Goal: Task Accomplishment & Management: Use online tool/utility

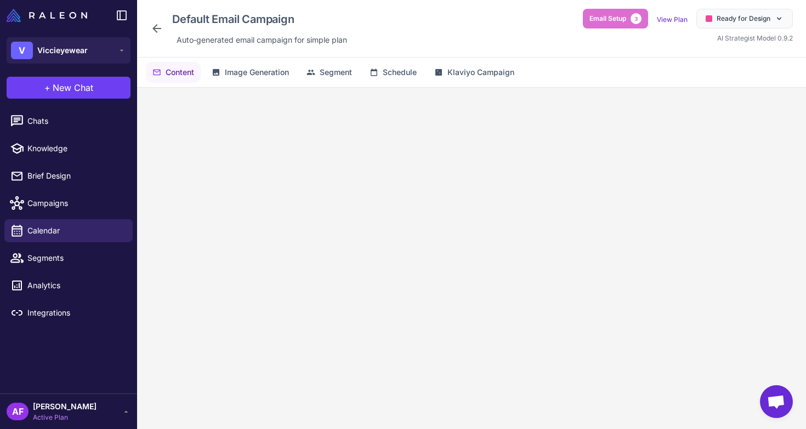
scroll to position [649, 0]
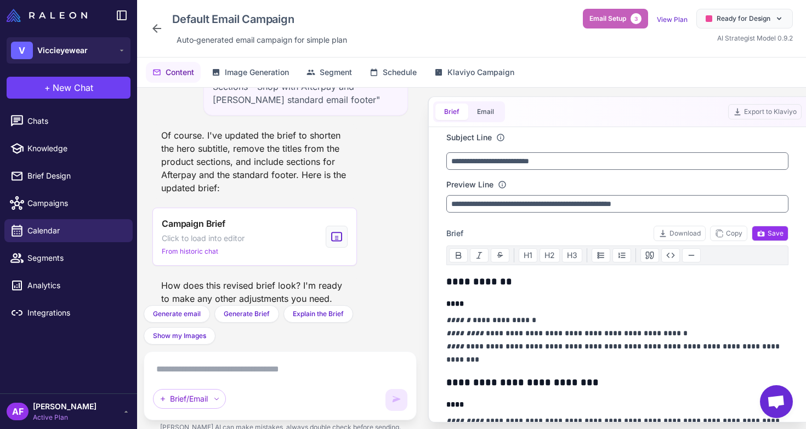
click at [624, 14] on span "Email Setup" at bounding box center [608, 19] width 37 height 10
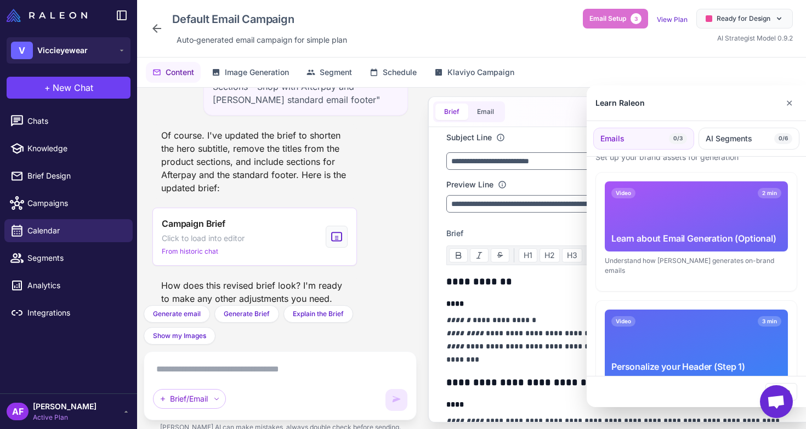
scroll to position [26, 0]
click at [629, 262] on div "Understand how [PERSON_NAME] generates on-brand emails" at bounding box center [696, 267] width 183 height 20
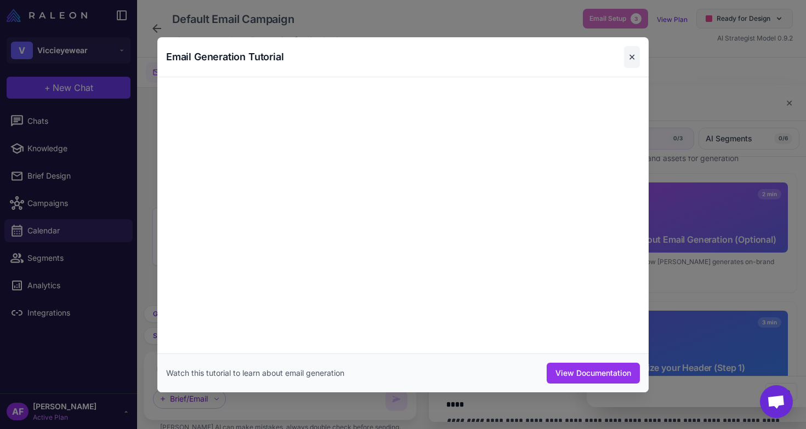
click at [634, 59] on button "✕" at bounding box center [632, 57] width 16 height 22
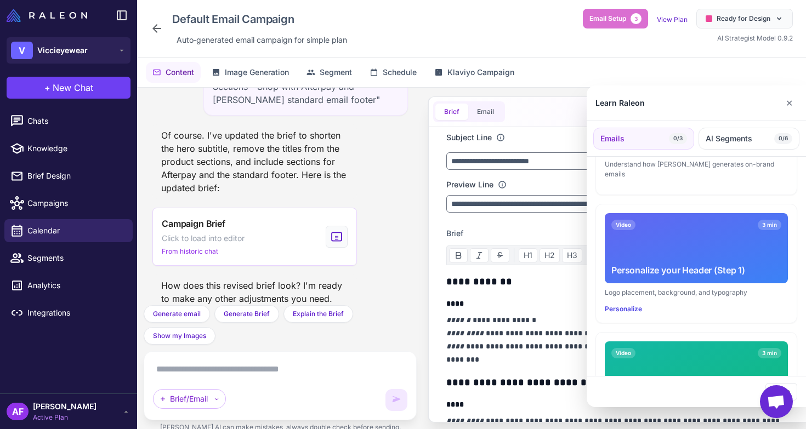
scroll to position [0, 0]
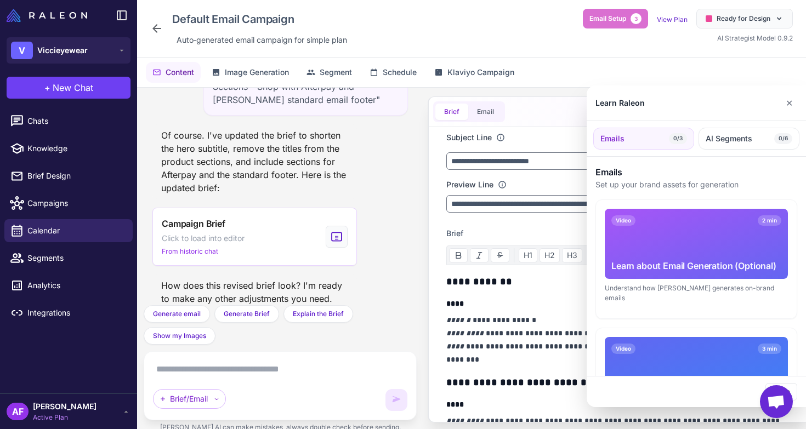
click at [655, 243] on div "Video 2 min Learn about Email Generation (Optional)" at bounding box center [696, 244] width 183 height 70
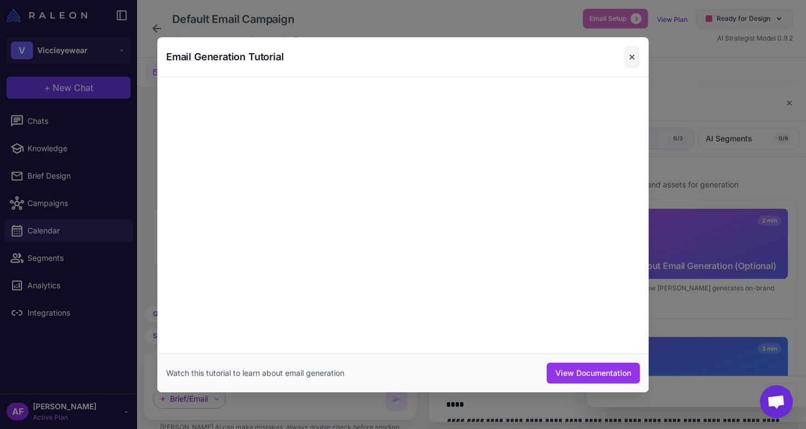
click at [636, 57] on button "✕" at bounding box center [632, 57] width 16 height 22
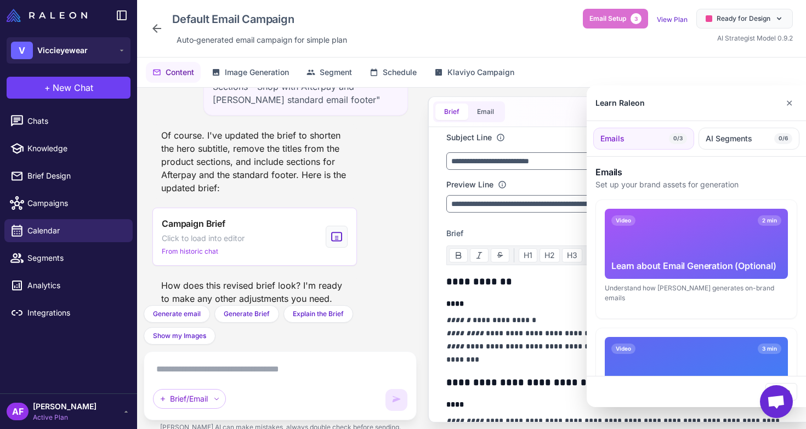
click at [70, 120] on div at bounding box center [403, 214] width 806 height 429
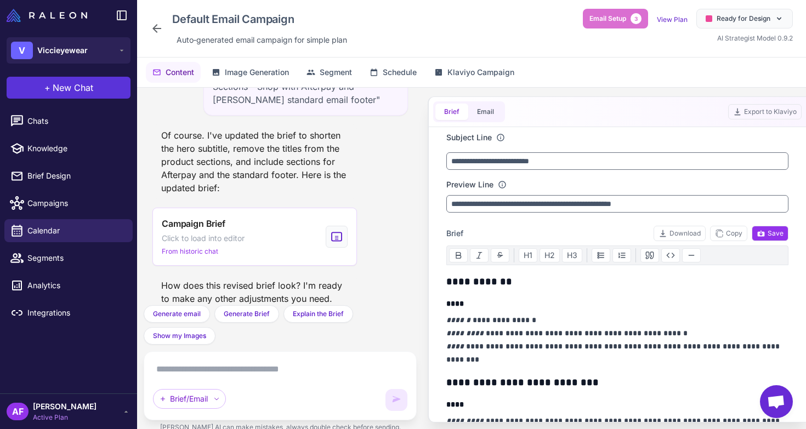
click at [65, 90] on span "New Chat" at bounding box center [73, 87] width 41 height 13
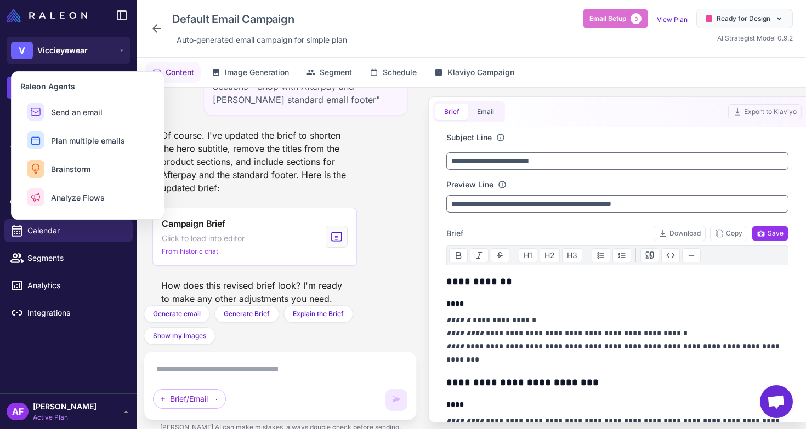
click at [407, 35] on div "Default Email Campaign Auto‑generated email campaign for simple plan Email Setu…" at bounding box center [471, 28] width 643 height 39
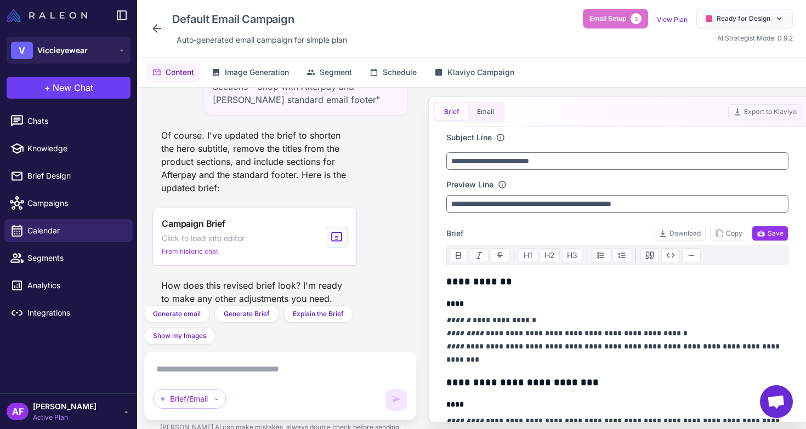
click at [64, 14] on img at bounding box center [47, 15] width 81 height 13
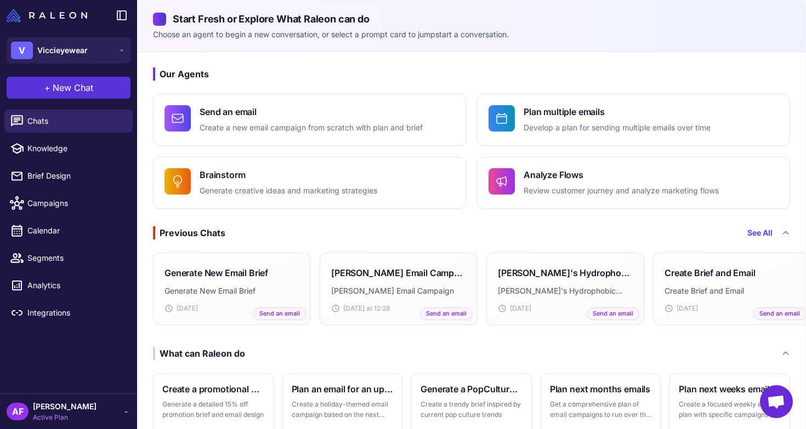
click at [71, 87] on span "New Chat" at bounding box center [73, 87] width 41 height 13
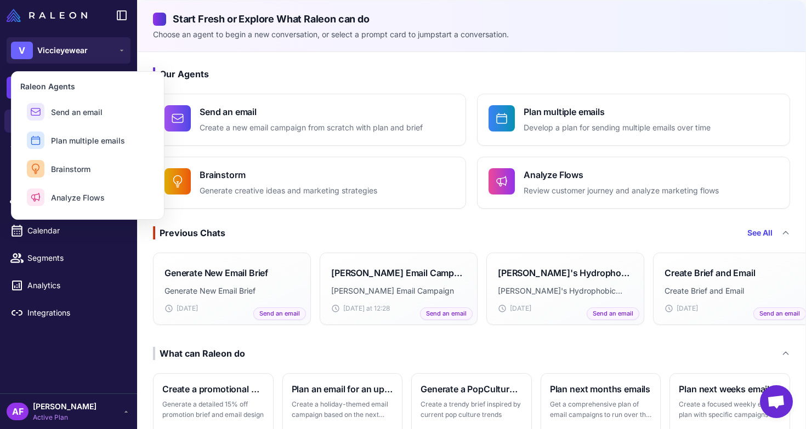
click at [276, 66] on div "Our Agents Send an email Create a new email campaign from scratch with plan and…" at bounding box center [472, 323] width 668 height 543
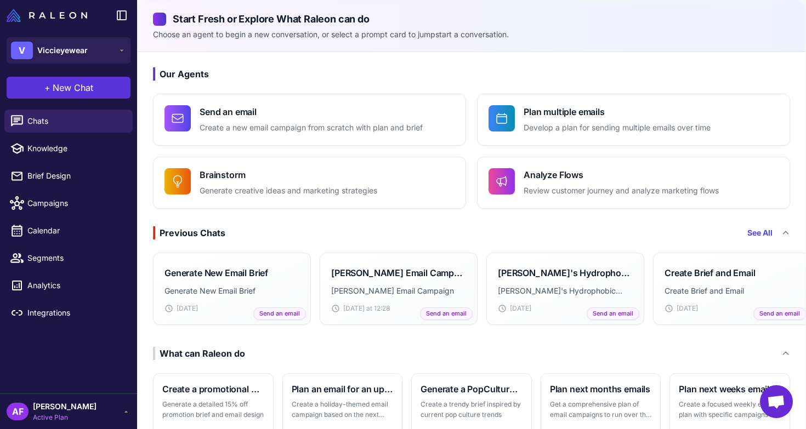
click at [92, 87] on span "New Chat" at bounding box center [73, 87] width 41 height 13
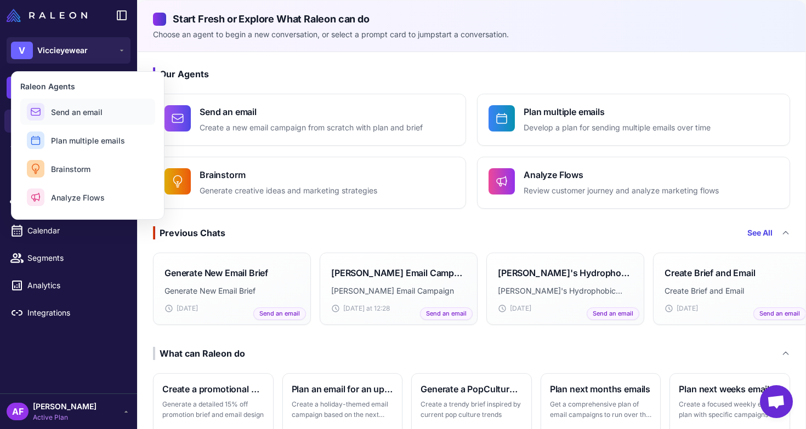
click at [94, 115] on span "Send an email" at bounding box center [77, 112] width 52 height 12
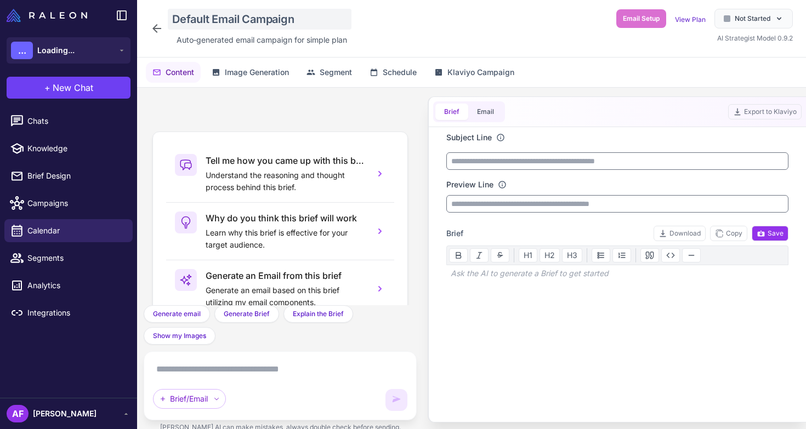
scroll to position [97, 0]
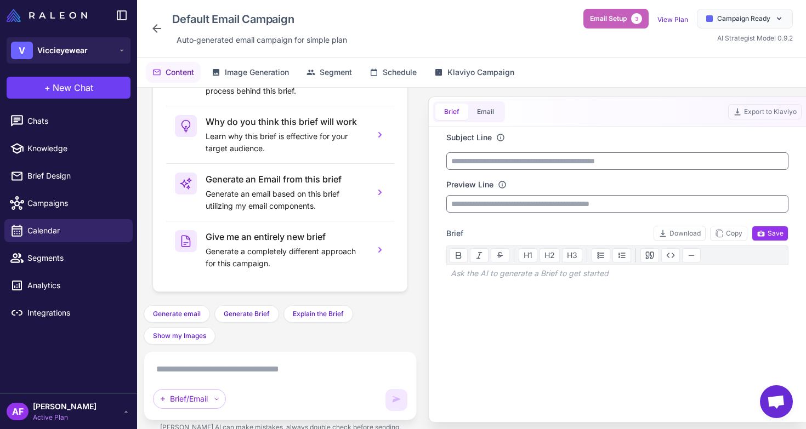
click at [609, 18] on span "Email Setup" at bounding box center [608, 19] width 37 height 10
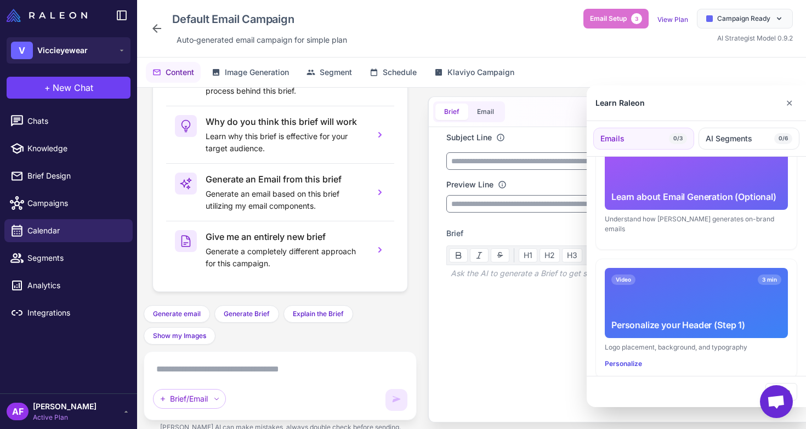
scroll to position [0, 0]
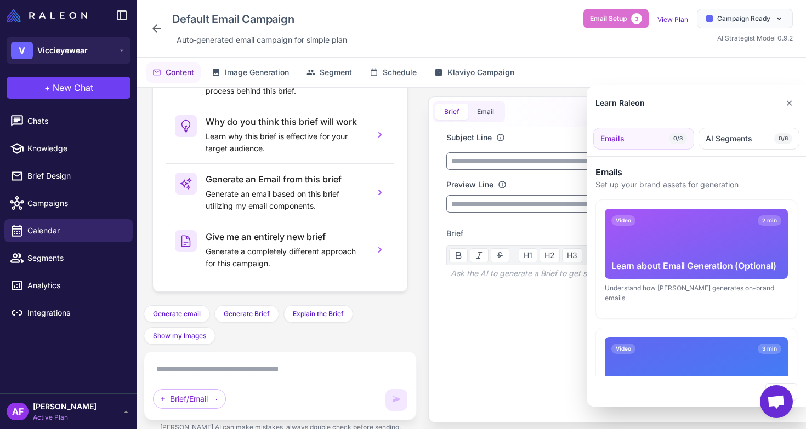
click at [159, 26] on div at bounding box center [403, 214] width 806 height 429
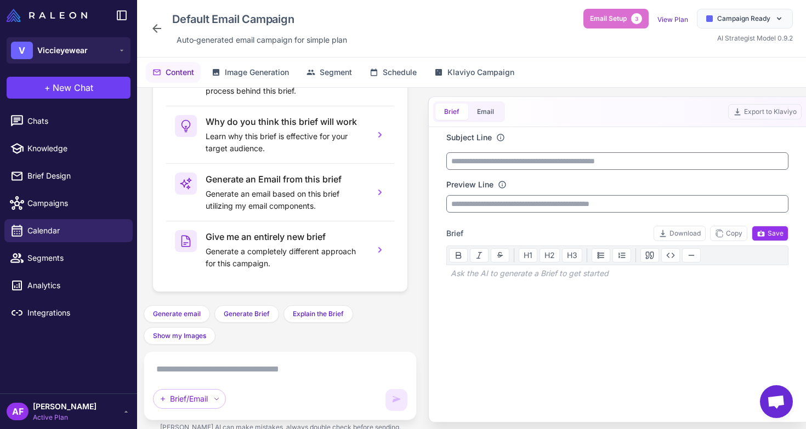
click at [151, 28] on icon at bounding box center [156, 28] width 13 height 13
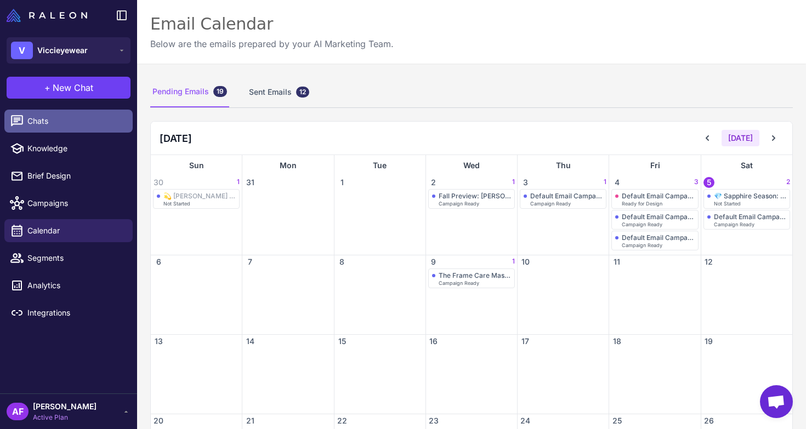
click at [67, 116] on span "Chats" at bounding box center [75, 121] width 97 height 12
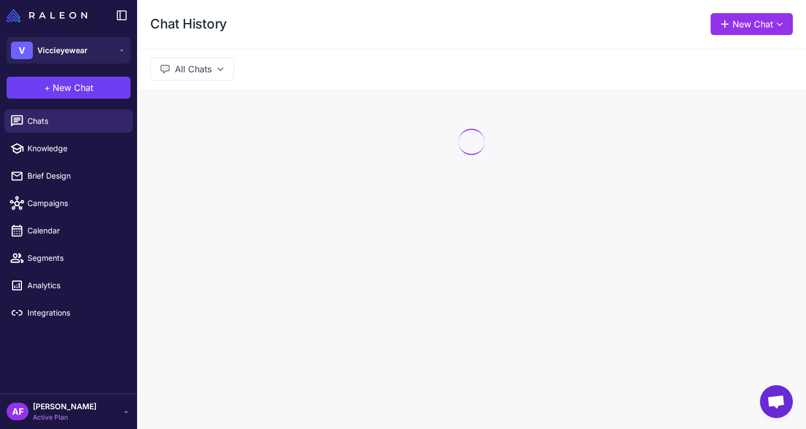
click at [215, 67] on button "All Chats" at bounding box center [192, 69] width 84 height 23
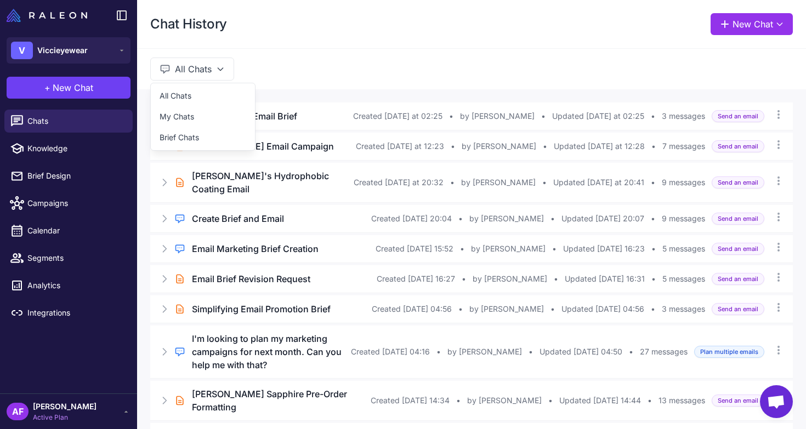
click at [215, 67] on button "All Chats" at bounding box center [192, 69] width 84 height 23
click at [322, 121] on div "Generate New Email Brief" at bounding box center [272, 116] width 161 height 13
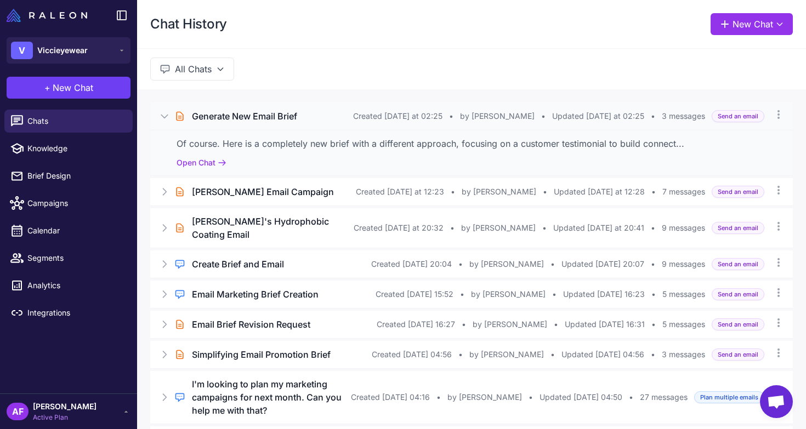
click at [322, 121] on div "Generate New Email Brief" at bounding box center [272, 116] width 161 height 13
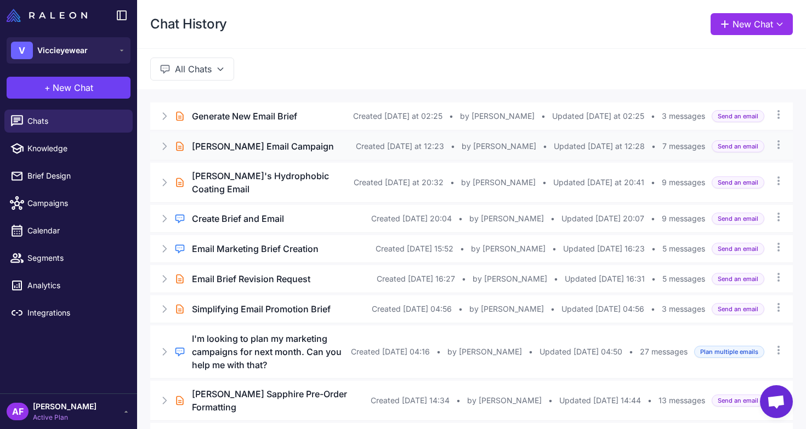
click at [238, 146] on h3 "[PERSON_NAME] Email Campaign" at bounding box center [263, 146] width 142 height 13
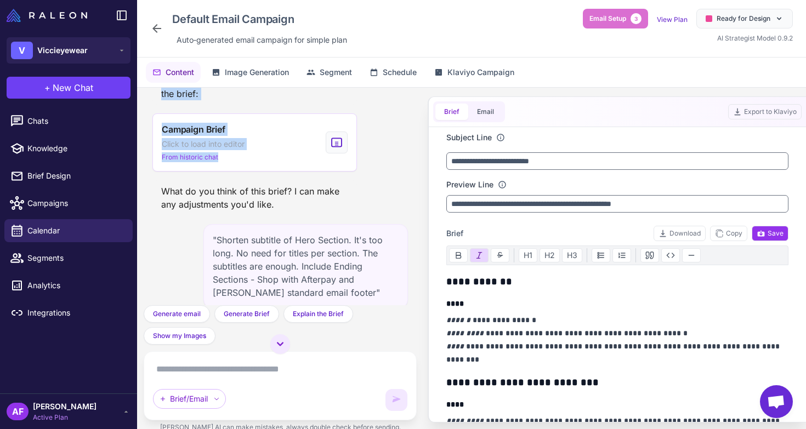
drag, startPoint x: 213, startPoint y: 111, endPoint x: 316, endPoint y: 177, distance: 122.3
click at [316, 177] on div ""Talk about our Isabel frame in the email.\n\nProduct information - Stand out w…" at bounding box center [280, 197] width 273 height 218
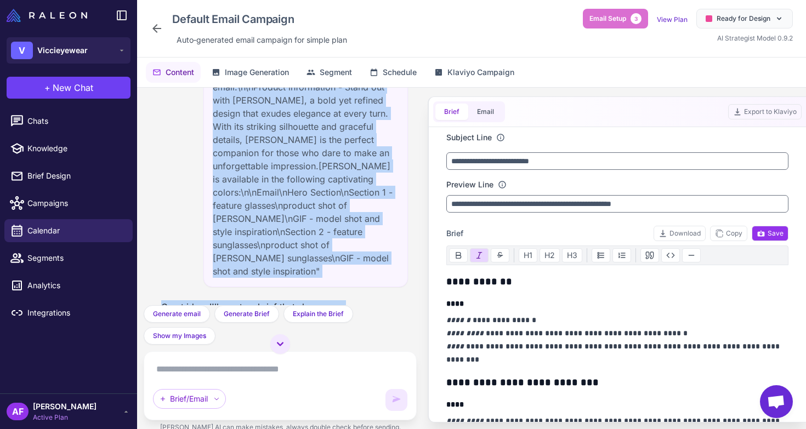
scroll to position [14, 0]
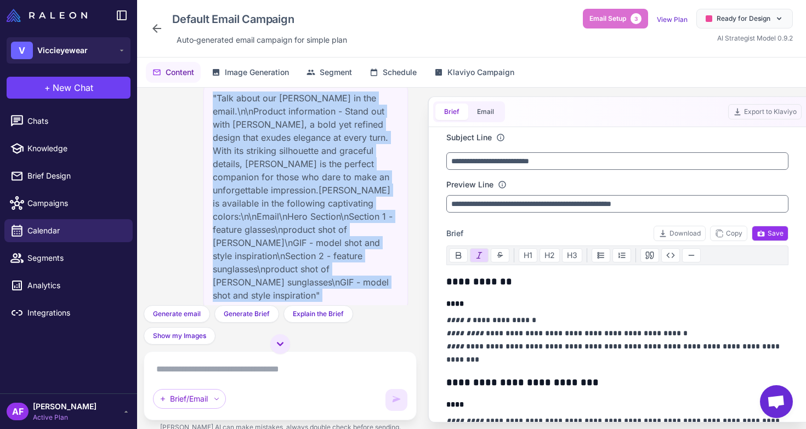
click at [301, 284] on div ""Talk about our [PERSON_NAME] in the email.\n\nProduct information - Stand out …" at bounding box center [305, 196] width 205 height 229
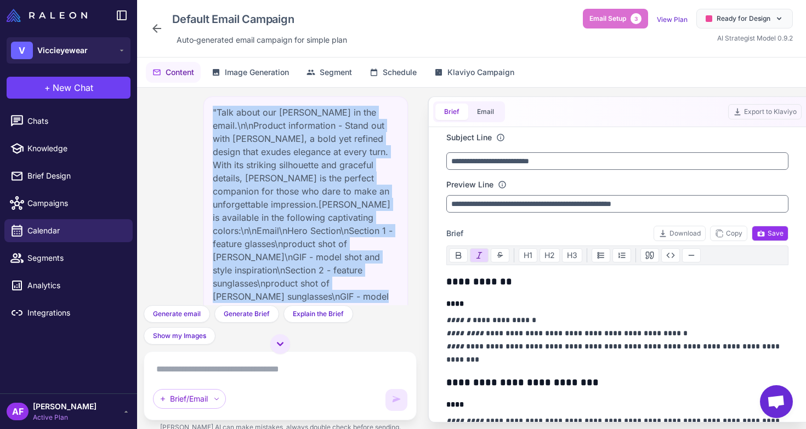
drag, startPoint x: 268, startPoint y: 293, endPoint x: 208, endPoint y: 104, distance: 199.0
click at [208, 104] on div ""Talk about our [PERSON_NAME] in the email.\n\nProduct information - Stand out …" at bounding box center [305, 211] width 205 height 229
copy div ""Talk about our [PERSON_NAME] in the email.\n\nProduct information - Stand out …"
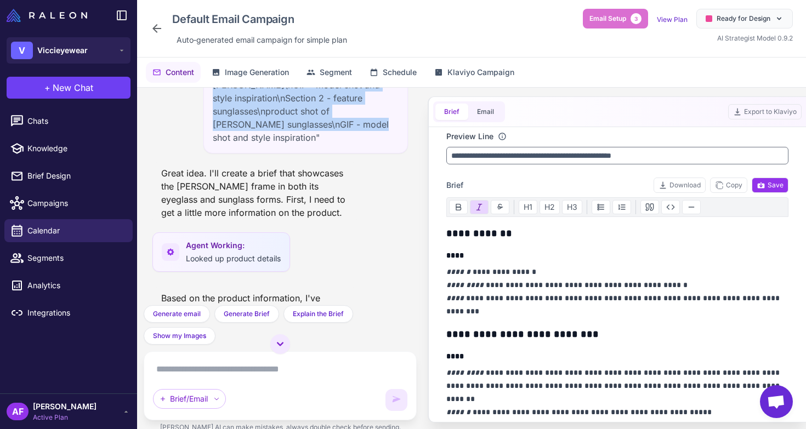
scroll to position [46, 0]
